Goal: Find contact information: Find contact information

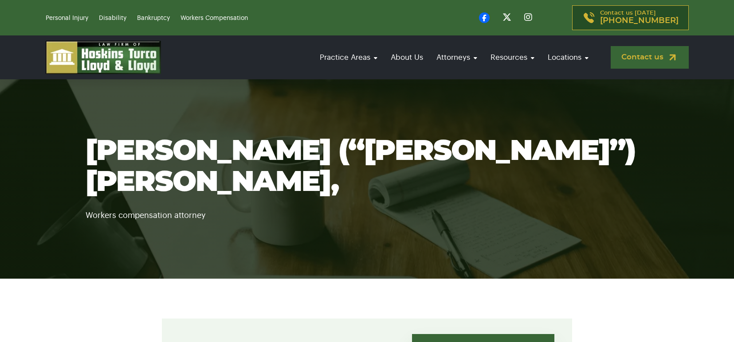
click at [657, 63] on link "Contact us" at bounding box center [649, 57] width 78 height 23
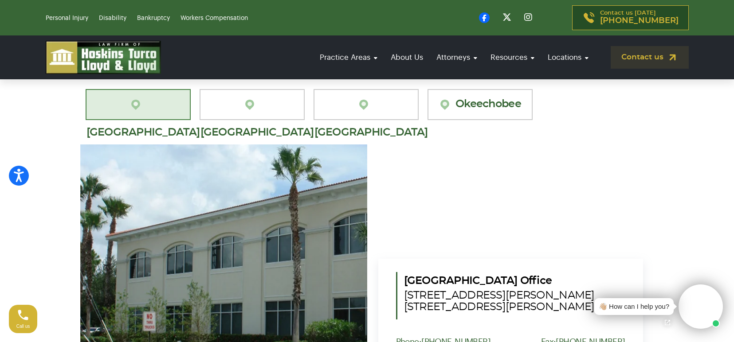
scroll to position [857, 0]
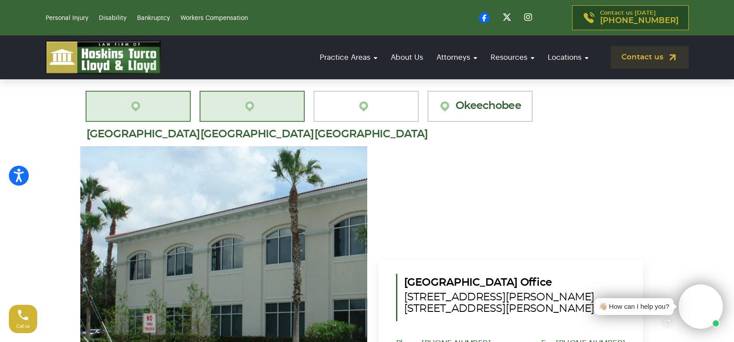
click at [243, 100] on img at bounding box center [251, 106] width 17 height 13
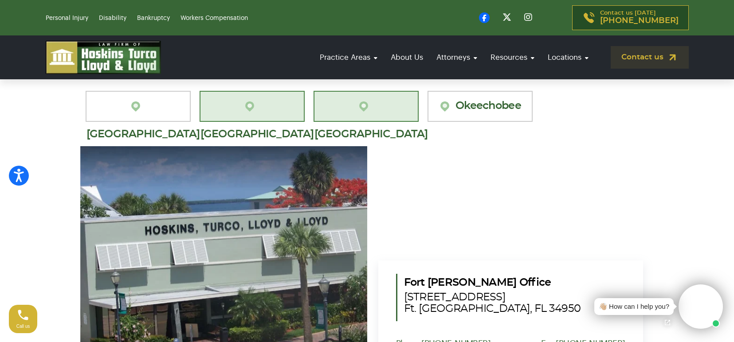
click at [357, 100] on img at bounding box center [365, 106] width 17 height 13
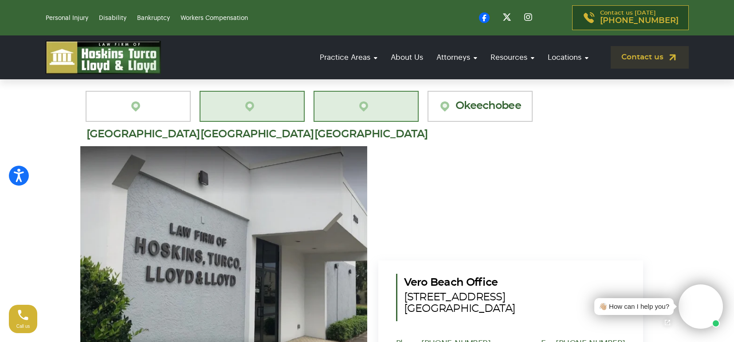
click at [243, 100] on img at bounding box center [251, 106] width 17 height 13
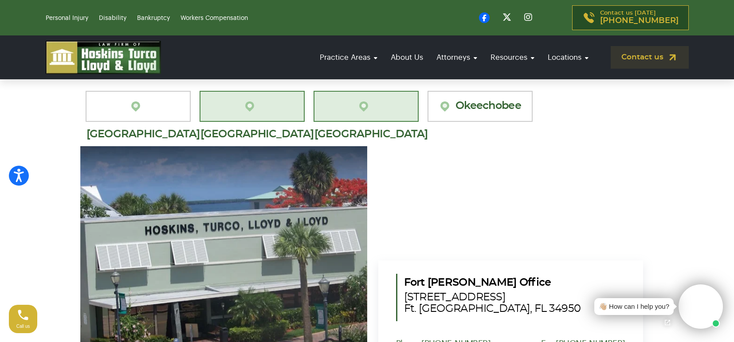
click at [357, 100] on img at bounding box center [365, 106] width 17 height 13
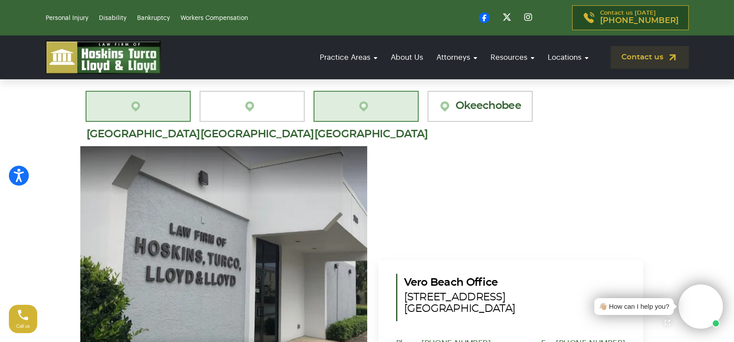
click at [145, 101] on link "Port St. Lucie" at bounding box center [138, 106] width 105 height 31
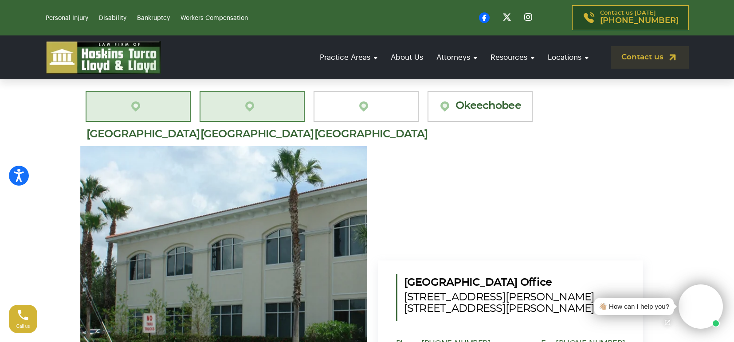
click at [265, 98] on link "[GEOGRAPHIC_DATA][PERSON_NAME]" at bounding box center [251, 106] width 105 height 31
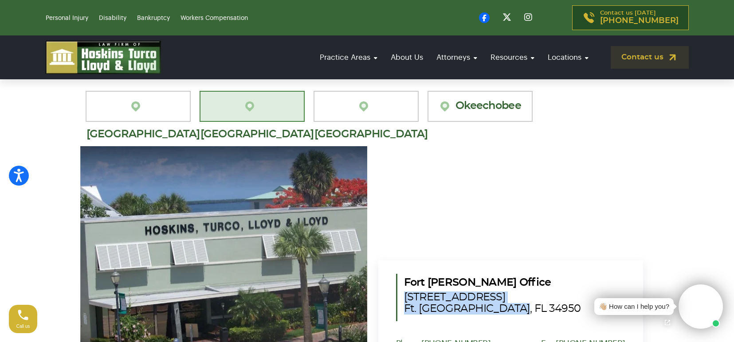
drag, startPoint x: 508, startPoint y: 304, endPoint x: 404, endPoint y: 281, distance: 106.8
click at [404, 281] on div "Fort Pierce Office 302 South Second Street Ft. Pierce, FL 34950" at bounding box center [510, 297] width 229 height 47
copy span "302 South Second Street Ft. Pierce, FL 34950"
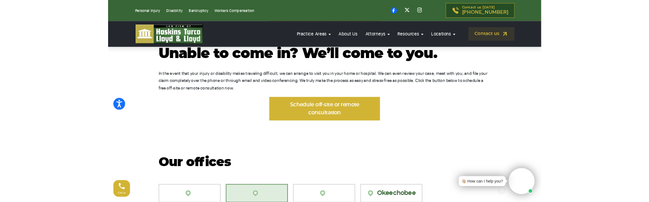
scroll to position [597, 0]
